Goal: Task Accomplishment & Management: Use online tool/utility

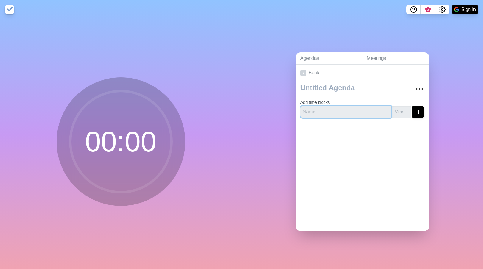
click at [327, 107] on input "text" at bounding box center [345, 112] width 91 height 12
click at [123, 154] on circle at bounding box center [120, 141] width 101 height 101
click at [317, 76] on link "Back" at bounding box center [362, 73] width 133 height 17
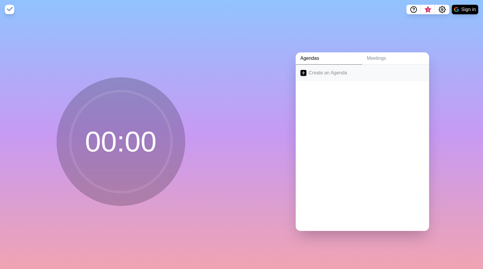
click at [317, 73] on link "Create an Agenda" at bounding box center [362, 73] width 133 height 17
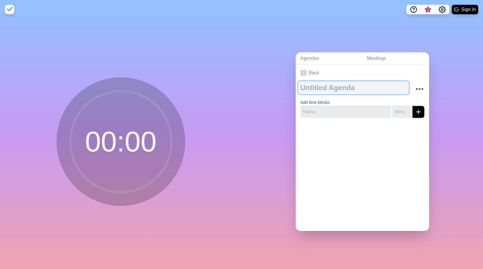
click at [321, 88] on textarea at bounding box center [353, 87] width 111 height 13
type textarea "NIAC"
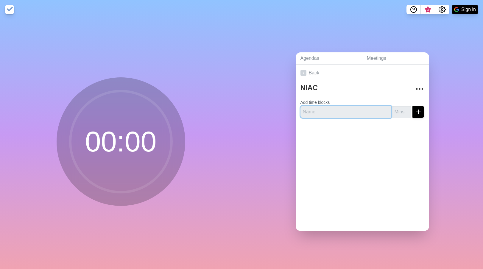
click at [365, 111] on input "text" at bounding box center [345, 112] width 91 height 12
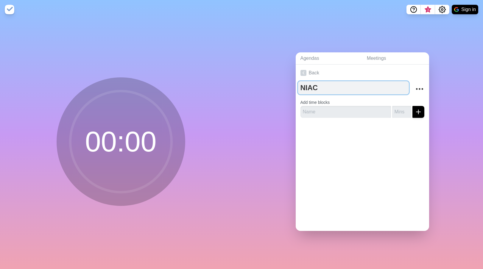
click at [336, 91] on textarea "NIAC" at bounding box center [353, 87] width 111 height 13
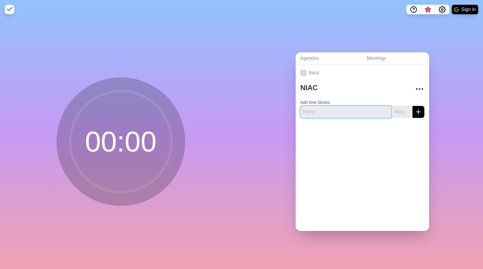
click at [327, 107] on input "text" at bounding box center [345, 112] width 91 height 12
type input "Test1"
click at [412, 106] on button "submit" at bounding box center [418, 112] width 12 height 12
type input "6"
type input "20"
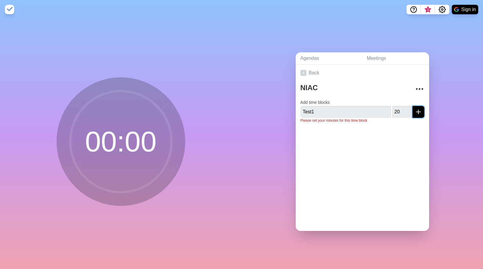
click at [412, 106] on button "submit" at bounding box center [418, 112] width 12 height 12
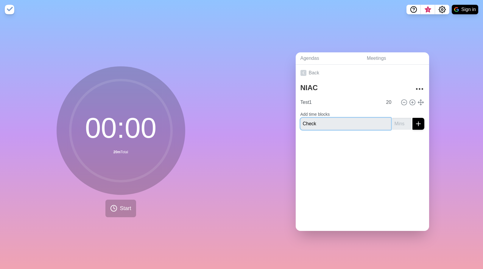
type input "Check"
type input "30"
click at [412, 118] on button "submit" at bounding box center [418, 124] width 12 height 12
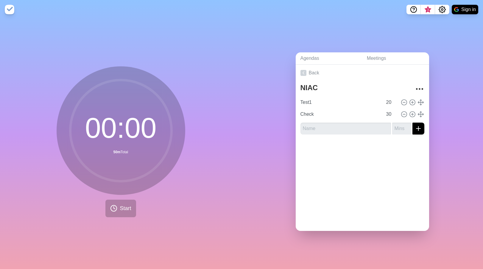
click at [137, 137] on circle at bounding box center [120, 130] width 101 height 101
click at [125, 207] on span "Start" at bounding box center [125, 209] width 11 height 8
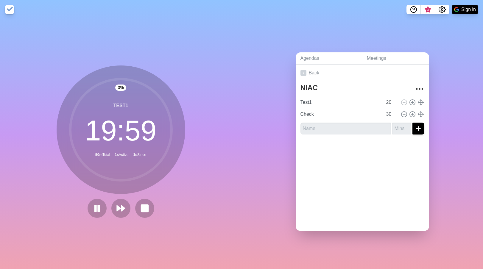
click at [85, 206] on div at bounding box center [120, 208] width 71 height 19
click at [92, 207] on icon at bounding box center [97, 208] width 10 height 10
click at [95, 208] on polygon at bounding box center [97, 208] width 6 height 7
click at [383, 56] on link "Meetings" at bounding box center [395, 58] width 67 height 12
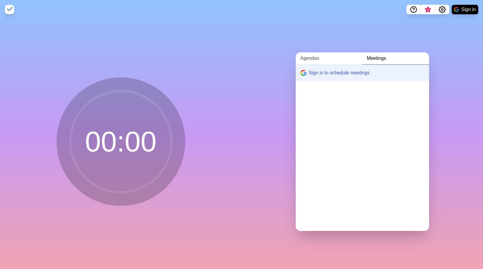
click at [323, 60] on link "Agendas" at bounding box center [329, 58] width 66 height 12
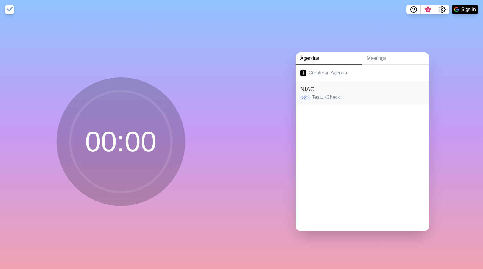
click at [325, 95] on span "•" at bounding box center [326, 97] width 2 height 5
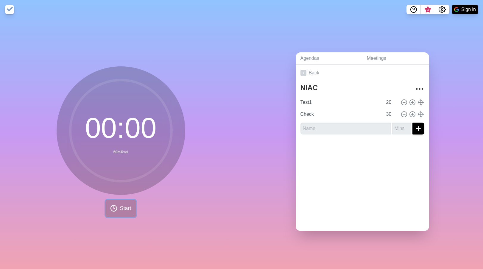
click at [129, 200] on button "Start" at bounding box center [120, 209] width 30 height 18
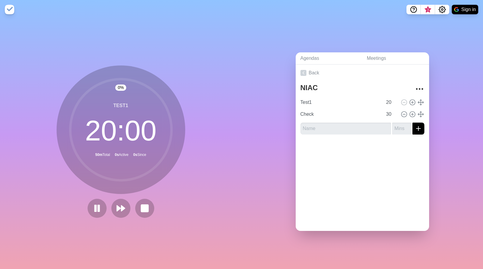
click at [11, 7] on img at bounding box center [10, 10] width 10 height 10
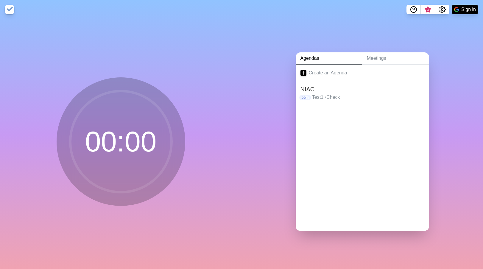
click at [10, 10] on img at bounding box center [10, 10] width 10 height 10
click at [329, 85] on h2 "NIAC" at bounding box center [362, 89] width 124 height 9
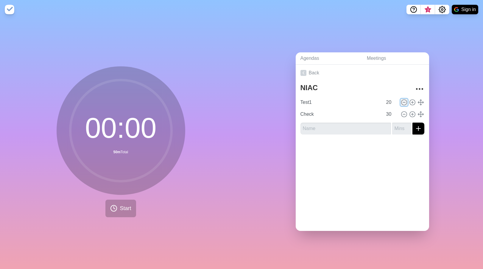
click at [401, 101] on circle at bounding box center [403, 102] width 5 height 5
type input "Check"
type input "30"
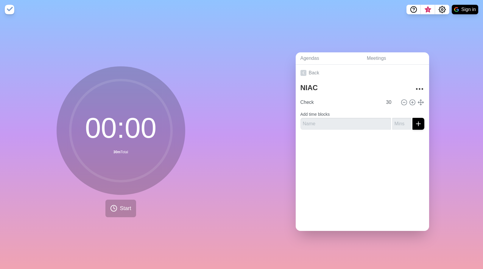
click at [79, 155] on circle at bounding box center [120, 130] width 101 height 101
click at [112, 202] on button "Start" at bounding box center [120, 209] width 30 height 18
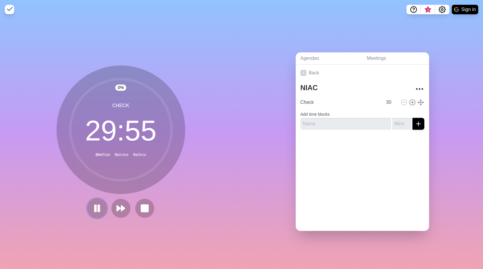
click at [98, 205] on rect at bounding box center [99, 208] width 2 height 7
click at [99, 206] on icon at bounding box center [97, 208] width 10 height 10
click at [98, 208] on rect at bounding box center [99, 208] width 2 height 7
click at [439, 10] on icon "Settings" at bounding box center [442, 9] width 7 height 7
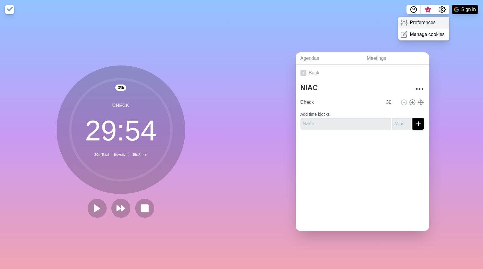
click at [428, 18] on div "Preferences" at bounding box center [424, 23] width 52 height 12
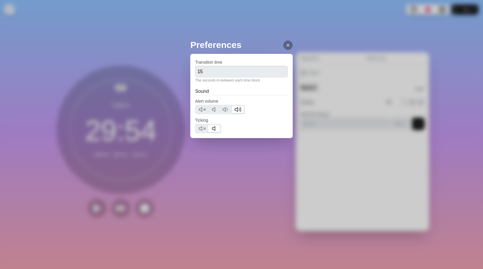
click at [286, 47] on icon at bounding box center [288, 45] width 5 height 5
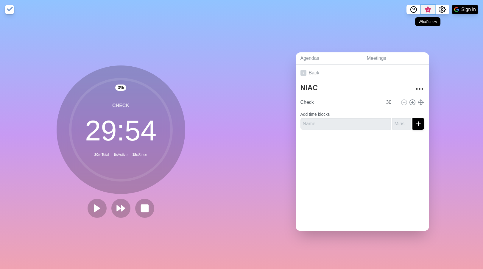
click at [428, 10] on span "3" at bounding box center [427, 9] width 5 height 5
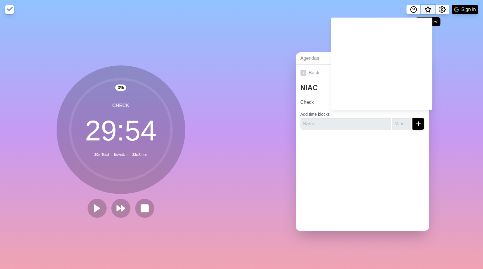
click at [428, 9] on span "What’s new" at bounding box center [427, 9] width 3 height 3
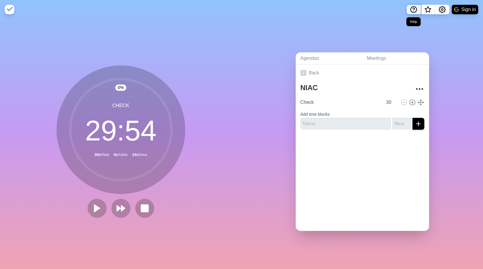
click at [415, 10] on icon "Help" at bounding box center [413, 9] width 7 height 7
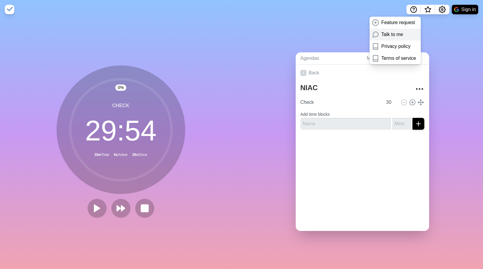
click at [393, 37] on p "Talk to me" at bounding box center [392, 34] width 22 height 7
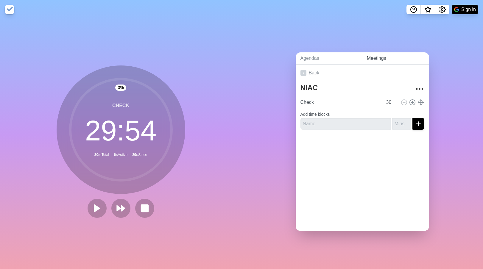
click at [392, 56] on link "Meetings" at bounding box center [395, 58] width 67 height 12
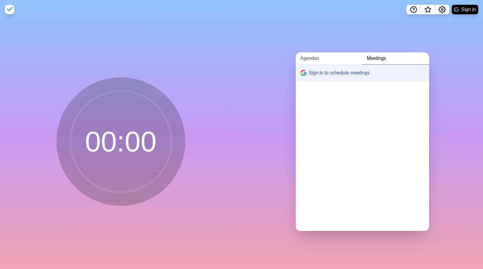
click at [314, 56] on link "Agendas" at bounding box center [329, 58] width 66 height 12
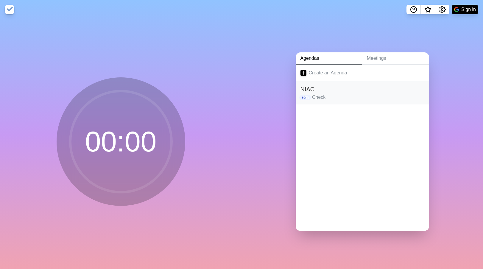
click at [327, 97] on p "Check" at bounding box center [368, 97] width 112 height 7
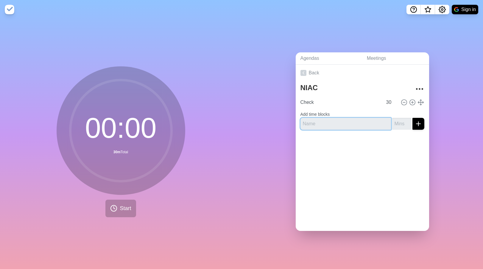
click at [368, 124] on input "text" at bounding box center [345, 124] width 91 height 12
type input "Test1"
click at [393, 124] on input "number" at bounding box center [401, 124] width 19 height 12
type input "15"
click at [418, 119] on div "NIAC Check 30 Add time blocks Test1 15" at bounding box center [362, 107] width 133 height 53
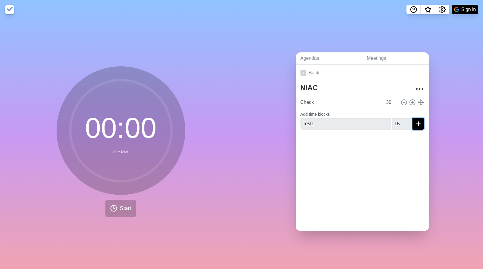
click at [415, 120] on icon "submit" at bounding box center [418, 123] width 7 height 7
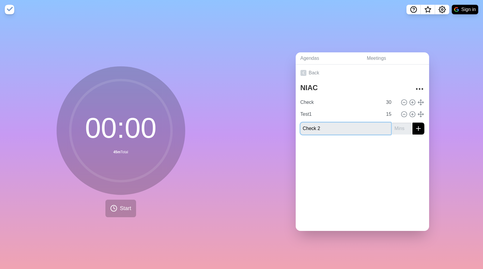
type input "Check 2"
click at [394, 127] on input "number" at bounding box center [401, 129] width 19 height 12
type input "15"
click at [415, 127] on icon "submit" at bounding box center [418, 128] width 7 height 7
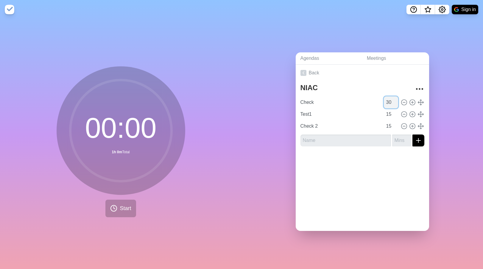
click at [384, 101] on input "30" at bounding box center [391, 102] width 14 height 12
type input "5"
click at [384, 113] on input "15" at bounding box center [391, 114] width 14 height 12
type input "10"
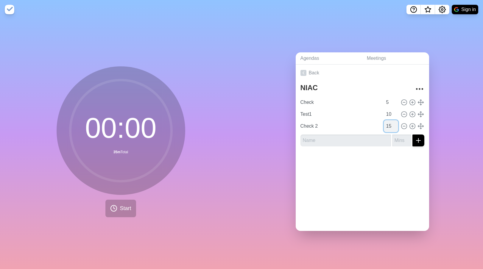
click at [384, 121] on input "15" at bounding box center [391, 126] width 14 height 12
type input "3"
click at [375, 153] on div at bounding box center [362, 163] width 133 height 24
click at [325, 100] on input "Check" at bounding box center [340, 102] width 85 height 12
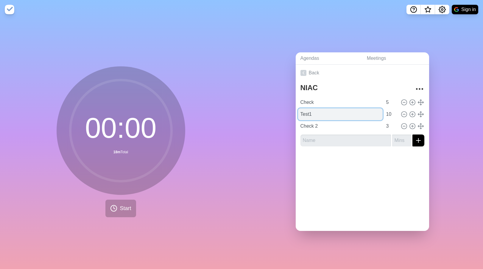
click at [319, 108] on input "Test1" at bounding box center [340, 114] width 85 height 12
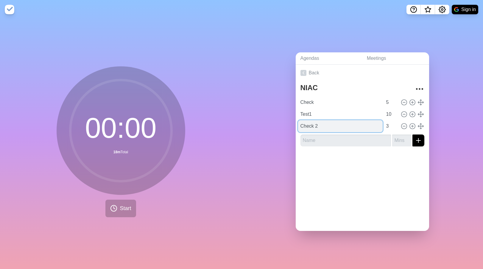
click at [317, 120] on input "Check 2" at bounding box center [340, 126] width 85 height 12
click at [311, 172] on div "Back NIAC Check 5 Test1 10 Check 2 3" at bounding box center [362, 148] width 133 height 166
type input "Check 2"
type input "3"
type input "Check"
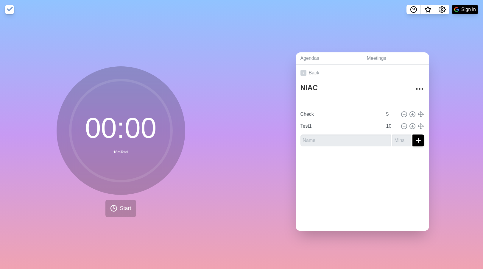
type input "5"
type input "Test1"
type input "10"
click at [110, 205] on icon at bounding box center [113, 208] width 7 height 7
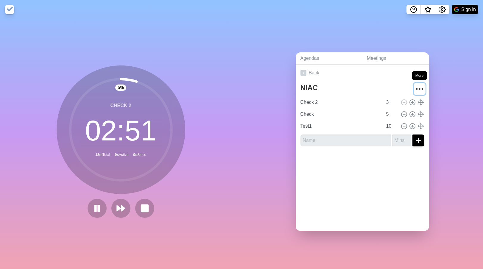
click at [415, 86] on icon "More" at bounding box center [420, 89] width 10 height 10
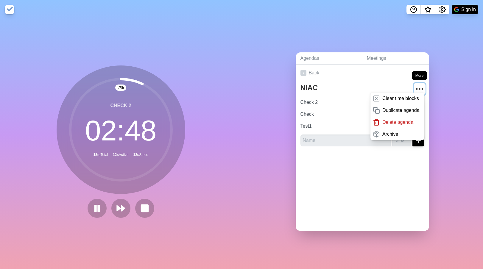
click at [415, 86] on icon "More" at bounding box center [420, 89] width 10 height 10
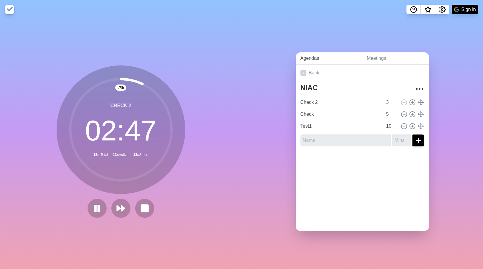
click at [317, 56] on link "Agendas" at bounding box center [329, 58] width 66 height 12
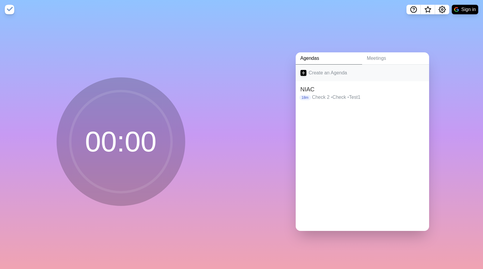
click at [331, 67] on link "Create an Agenda" at bounding box center [362, 73] width 133 height 17
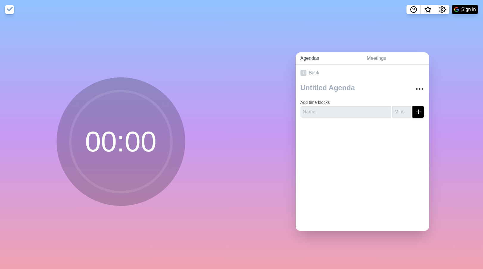
click at [322, 60] on link "Agendas" at bounding box center [329, 58] width 66 height 12
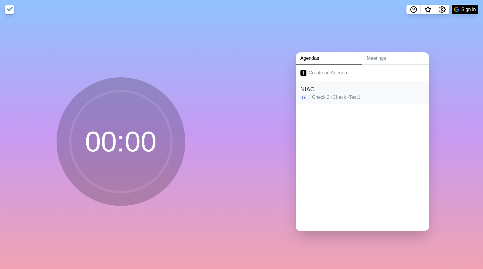
click at [320, 96] on p "Check 2 • Check • Test1" at bounding box center [368, 97] width 112 height 7
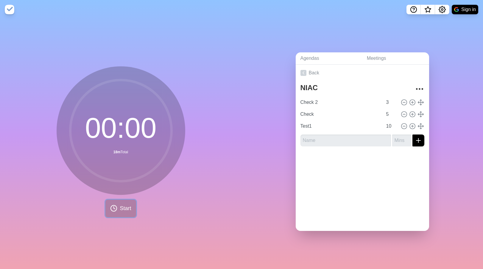
click at [119, 201] on button "Start" at bounding box center [120, 209] width 30 height 18
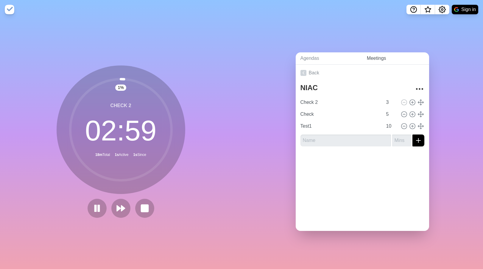
click at [362, 57] on link "Meetings" at bounding box center [395, 58] width 67 height 12
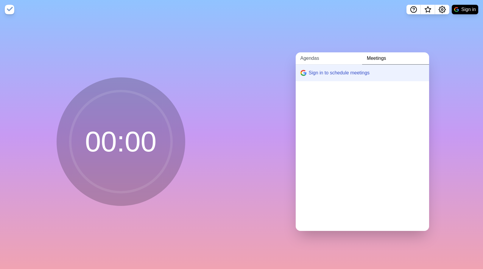
click at [318, 57] on link "Agendas" at bounding box center [329, 58] width 66 height 12
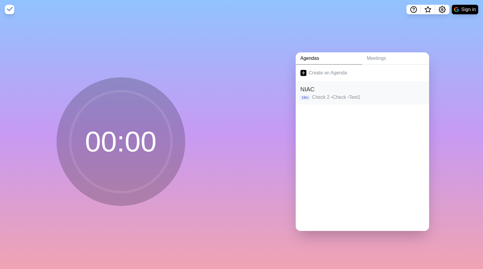
click at [319, 87] on h2 "NIAC" at bounding box center [362, 89] width 124 height 9
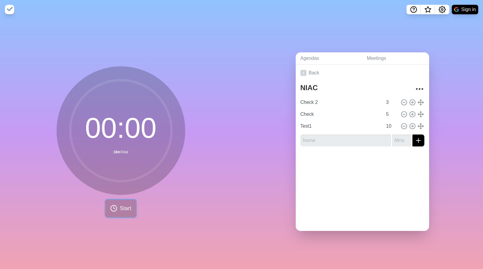
click at [111, 205] on icon at bounding box center [113, 208] width 7 height 7
